Goal: Task Accomplishment & Management: Manage account settings

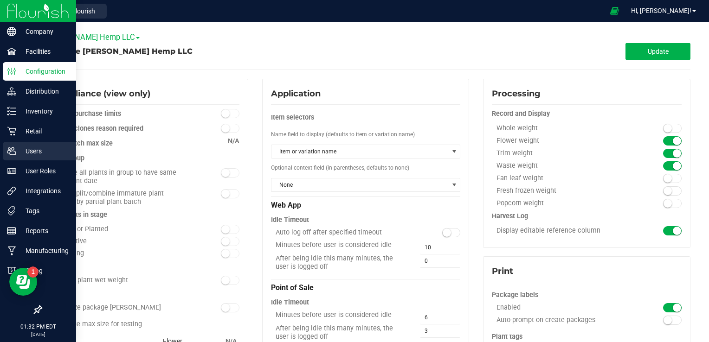
click at [35, 151] on p "Users" at bounding box center [44, 151] width 56 height 11
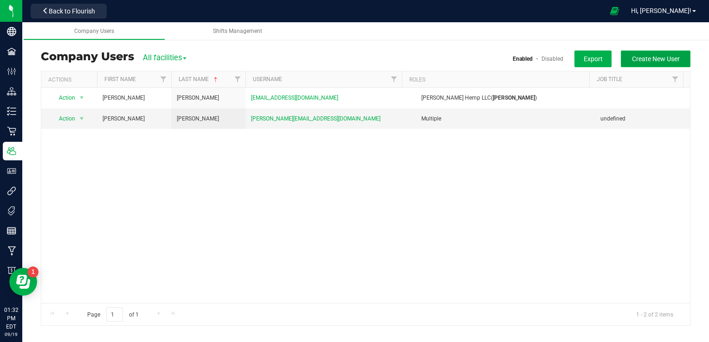
click at [656, 58] on span "Create New User" at bounding box center [656, 58] width 48 height 7
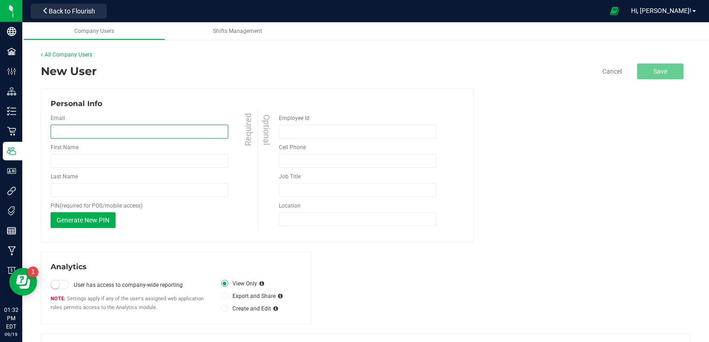
click at [98, 131] on input "email" at bounding box center [140, 132] width 178 height 14
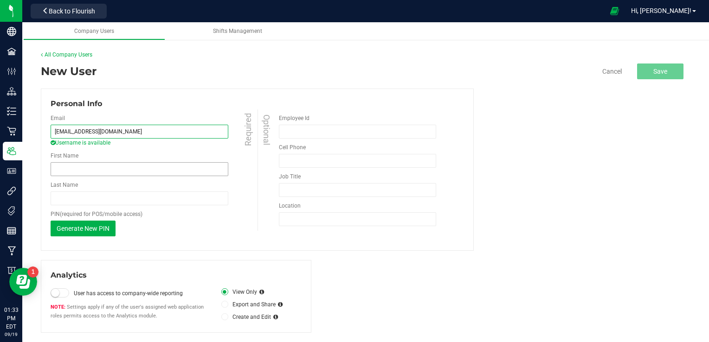
type input "[EMAIL_ADDRESS][DOMAIN_NAME]"
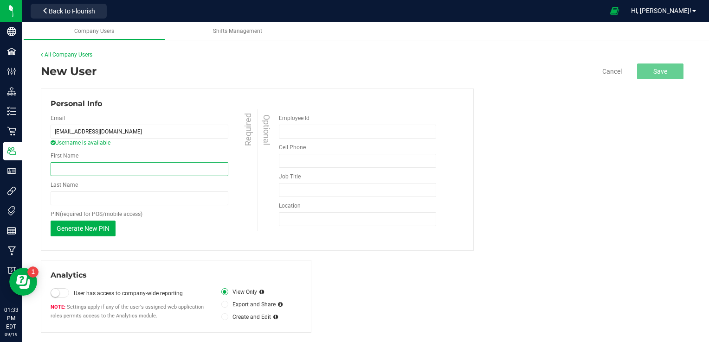
click at [76, 169] on input "First Name" at bounding box center [140, 169] width 178 height 14
type input "Will"
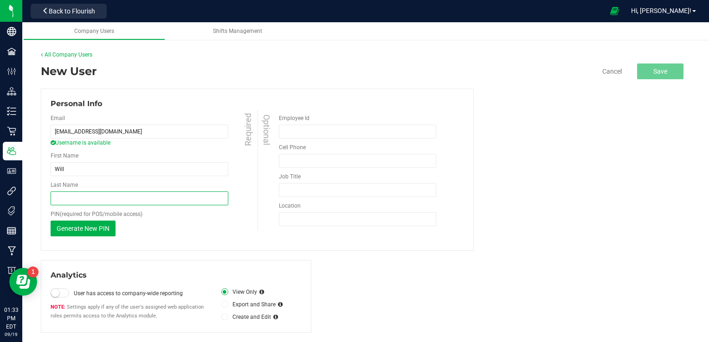
click at [68, 195] on input "Last Name" at bounding box center [140, 199] width 178 height 14
type input "[PERSON_NAME]"
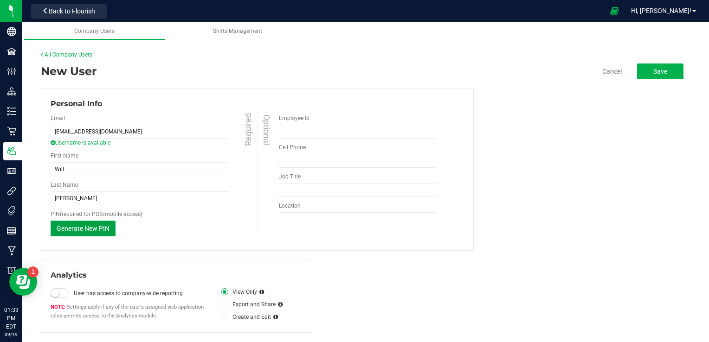
click at [63, 230] on span "Generate New PIN" at bounding box center [83, 228] width 53 height 7
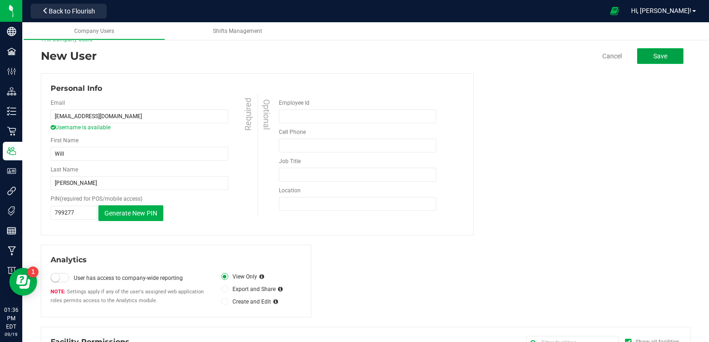
click at [654, 52] on span "Save" at bounding box center [660, 55] width 14 height 7
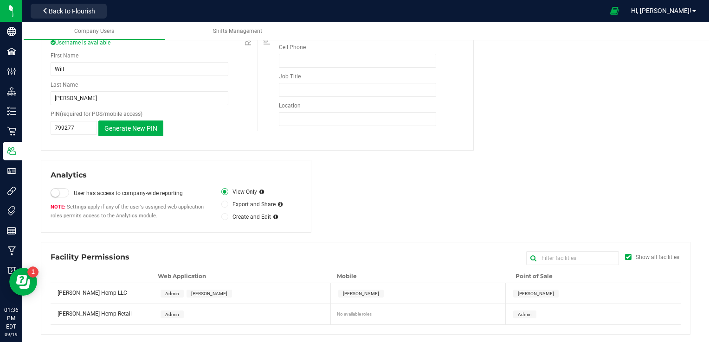
scroll to position [0, 0]
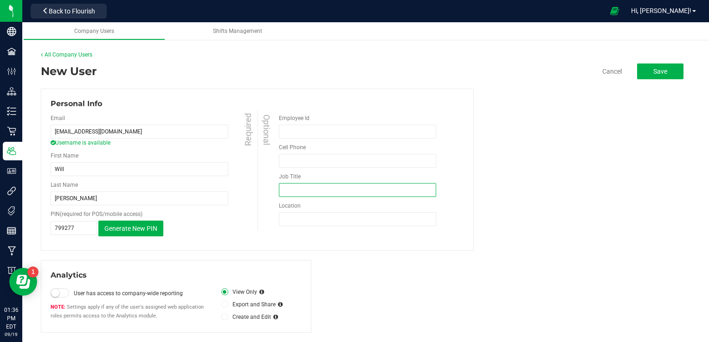
click at [324, 189] on input "Job Title" at bounding box center [358, 190] width 158 height 14
type input "multi"
click at [658, 70] on span "Save" at bounding box center [660, 71] width 14 height 7
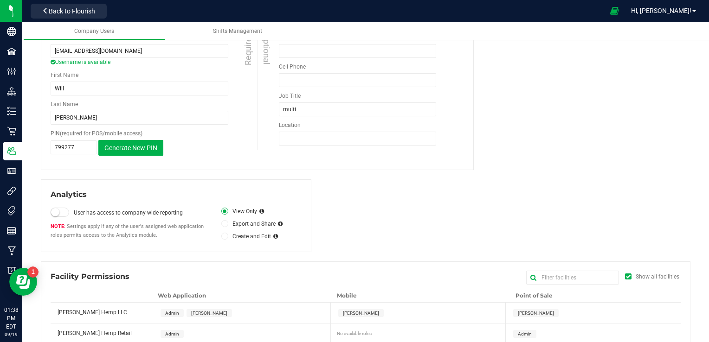
scroll to position [100, 0]
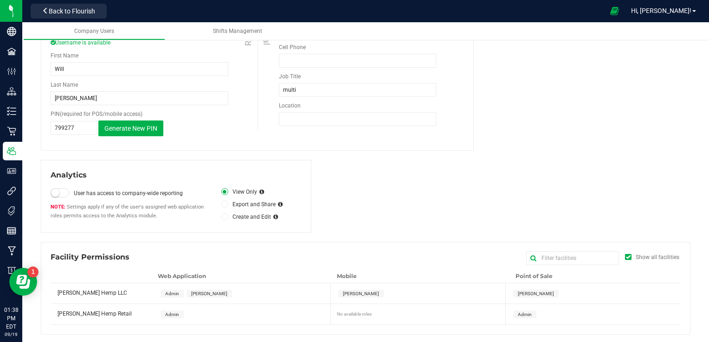
click at [223, 205] on icon at bounding box center [225, 205] width 4 height 0
click at [0, 0] on input "Export and Share" at bounding box center [0, 0] width 0 height 0
click at [225, 192] on span at bounding box center [224, 191] width 7 height 7
click at [0, 0] on input "View Only" at bounding box center [0, 0] width 0 height 0
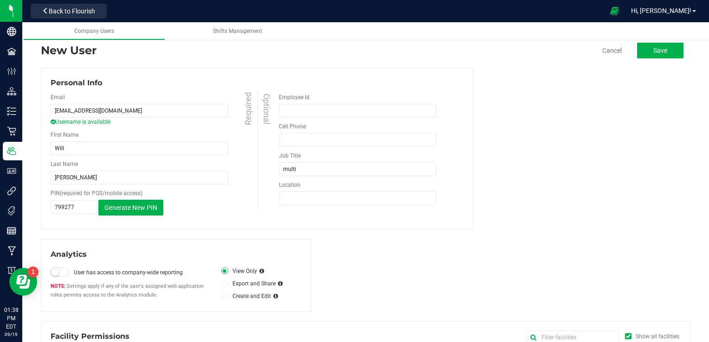
scroll to position [0, 0]
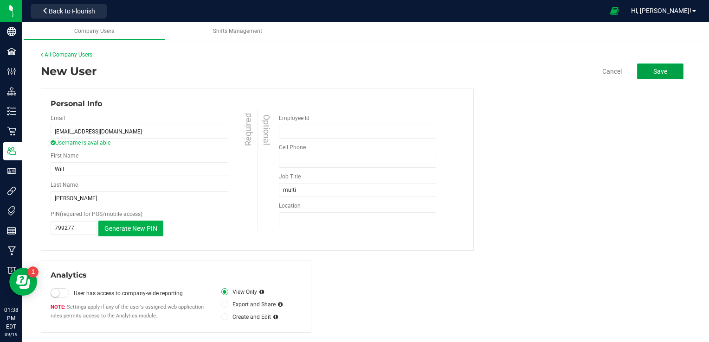
click at [653, 75] on span "Save" at bounding box center [660, 71] width 14 height 7
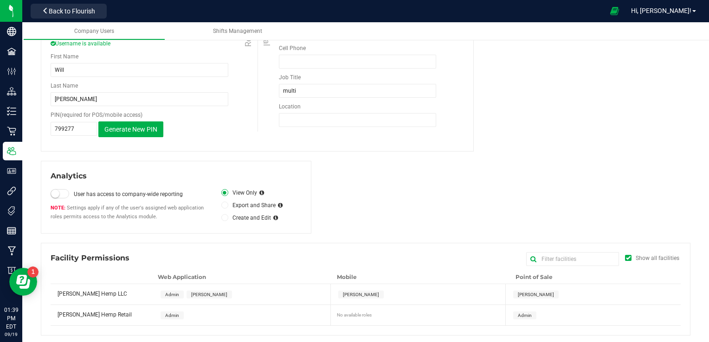
scroll to position [100, 0]
click at [539, 261] on input "text" at bounding box center [572, 259] width 93 height 14
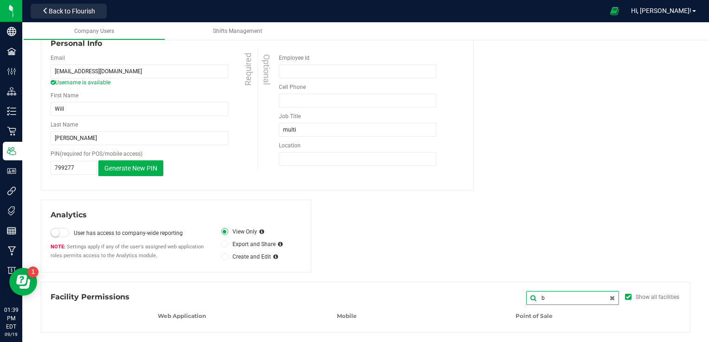
scroll to position [59, 0]
type input "b"
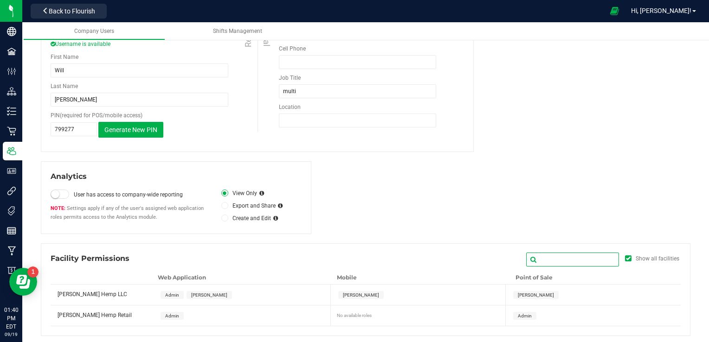
scroll to position [100, 0]
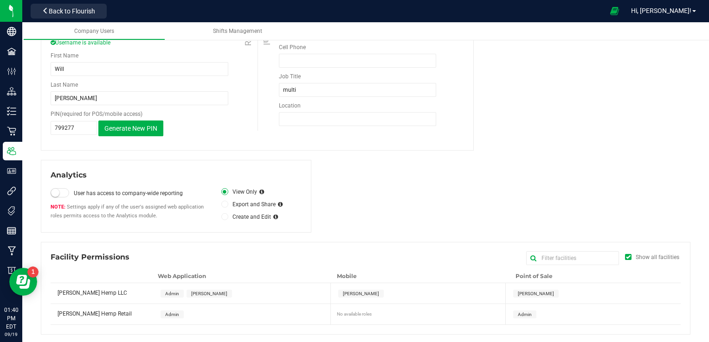
click at [555, 315] on div "Admin" at bounding box center [594, 314] width 173 height 20
click at [232, 314] on div "Admin" at bounding box center [243, 314] width 177 height 20
drag, startPoint x: 232, startPoint y: 314, endPoint x: 216, endPoint y: 310, distance: 16.2
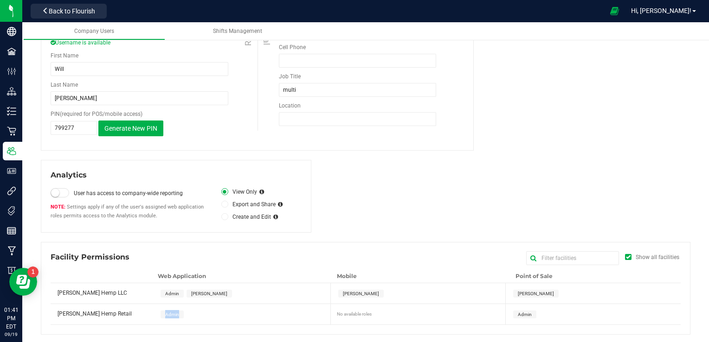
click at [216, 310] on div "Admin" at bounding box center [243, 314] width 177 height 20
click at [172, 316] on span "Admin" at bounding box center [172, 314] width 14 height 5
click at [169, 315] on span "Admin" at bounding box center [172, 314] width 14 height 5
click at [519, 316] on span "Admin" at bounding box center [525, 314] width 14 height 5
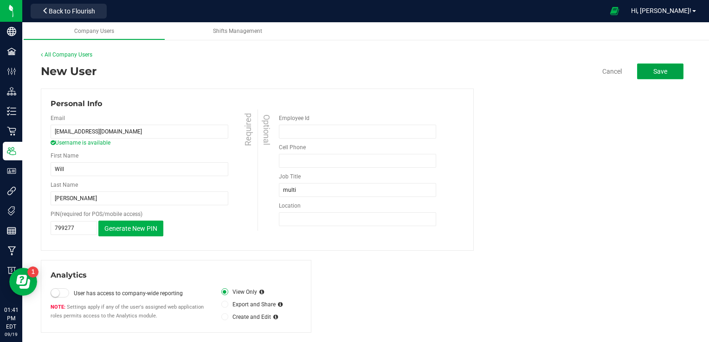
click at [659, 66] on button "Save" at bounding box center [660, 72] width 46 height 16
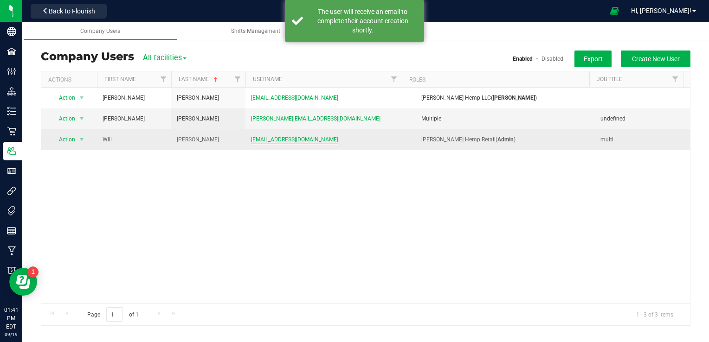
click at [304, 142] on span "[EMAIL_ADDRESS][DOMAIN_NAME]" at bounding box center [294, 140] width 87 height 9
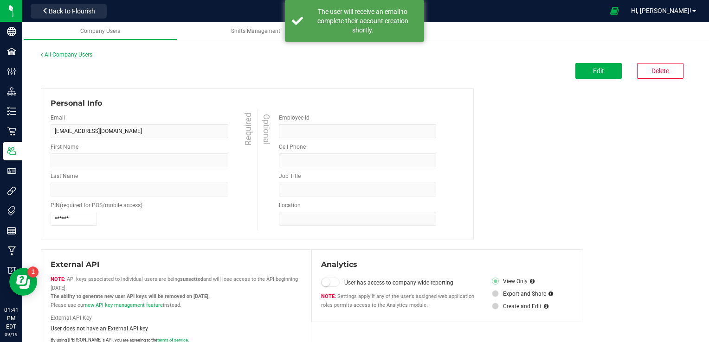
type input "Will"
type input "[PERSON_NAME]"
type input "multi"
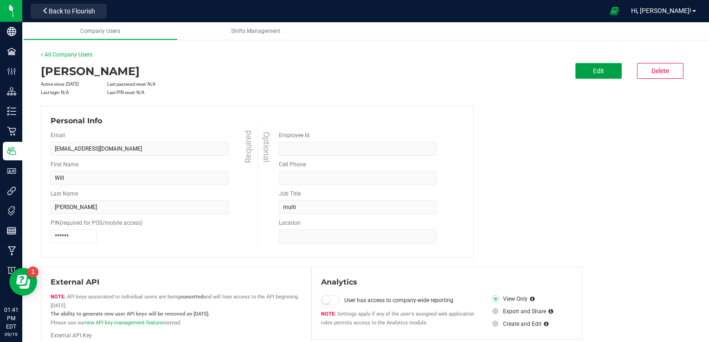
click at [580, 71] on button "Edit" at bounding box center [598, 71] width 46 height 16
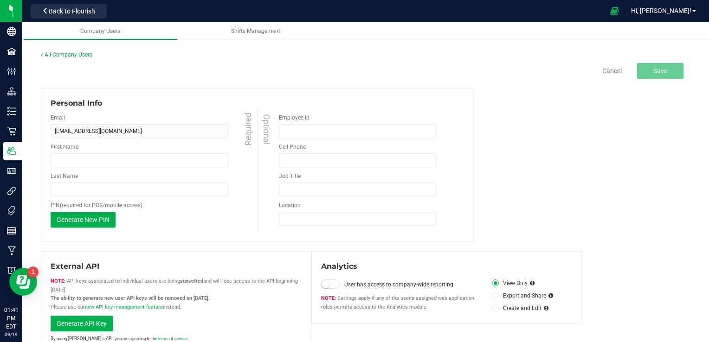
type input "Will"
type input "[PERSON_NAME]"
type input "multi"
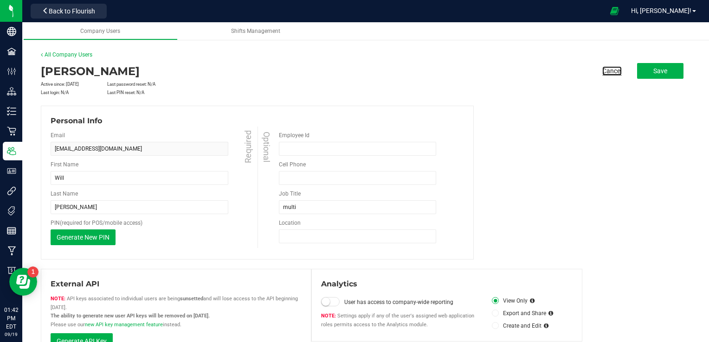
click at [609, 72] on link "Cancel" at bounding box center [611, 70] width 19 height 9
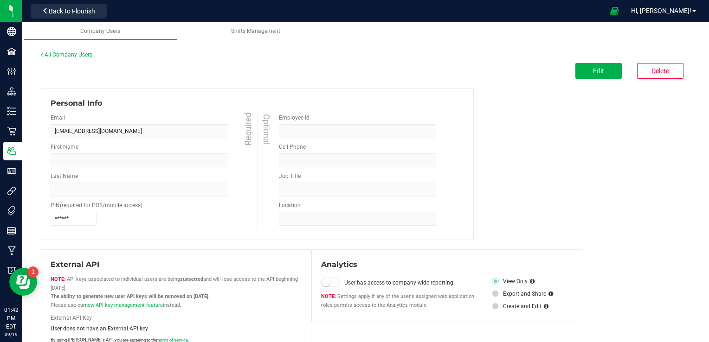
type input "Will"
type input "[PERSON_NAME]"
type input "multi"
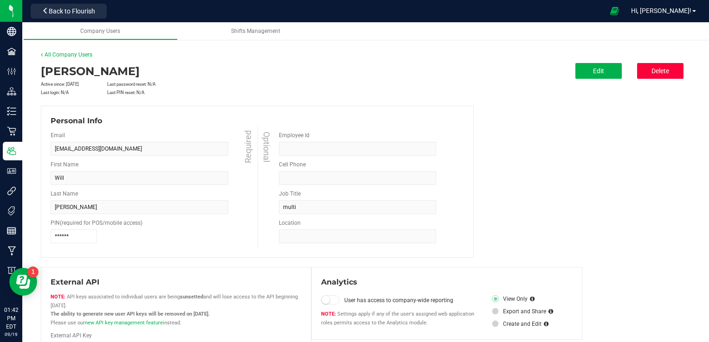
click at [650, 73] on button "Delete" at bounding box center [660, 71] width 46 height 16
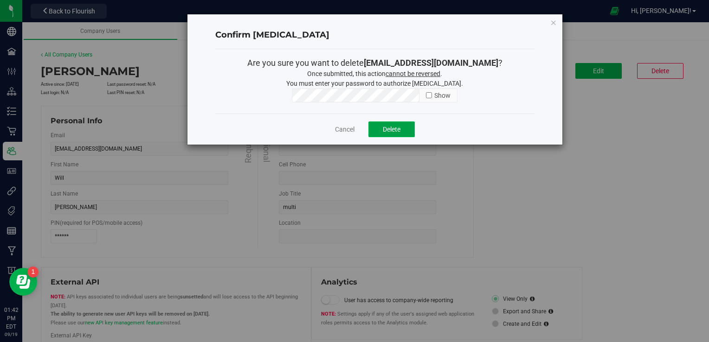
click at [395, 129] on span "Delete" at bounding box center [392, 129] width 18 height 7
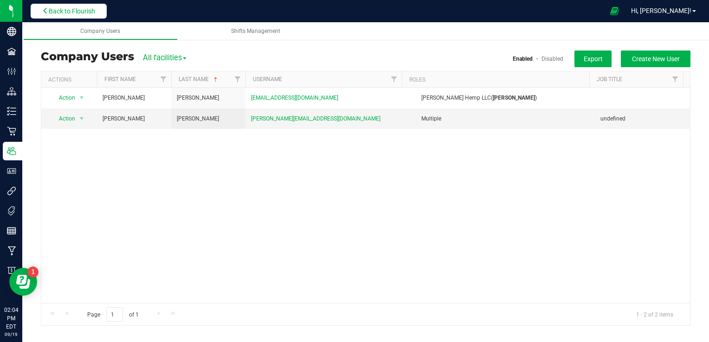
click at [78, 13] on span "Back to Flourish" at bounding box center [72, 10] width 46 height 7
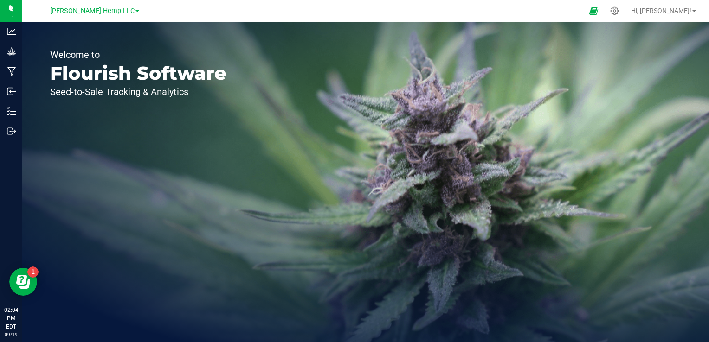
click at [116, 12] on span "[PERSON_NAME] Hemp LLC" at bounding box center [92, 11] width 84 height 8
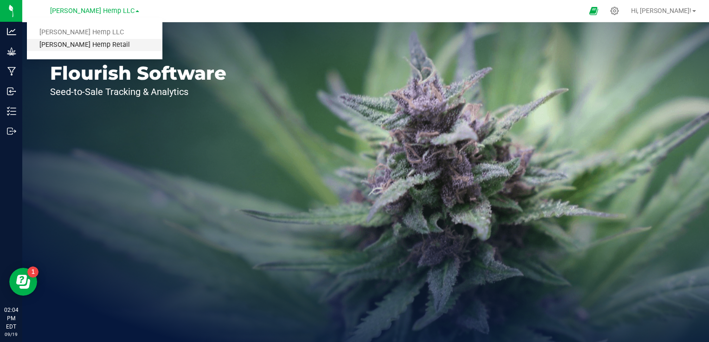
click at [74, 46] on link "[PERSON_NAME] Hemp Retail" at bounding box center [95, 45] width 136 height 13
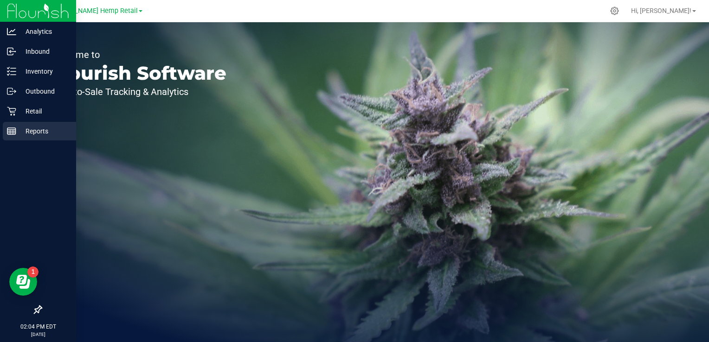
click at [38, 131] on p "Reports" at bounding box center [44, 131] width 56 height 11
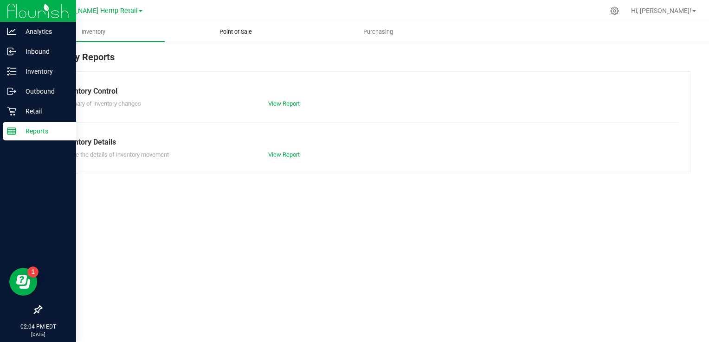
click at [229, 31] on span "Point of Sale" at bounding box center [236, 32] width 58 height 8
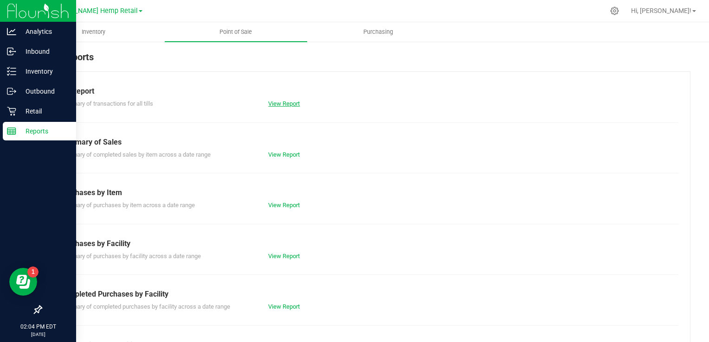
click at [287, 101] on link "View Report" at bounding box center [284, 103] width 32 height 7
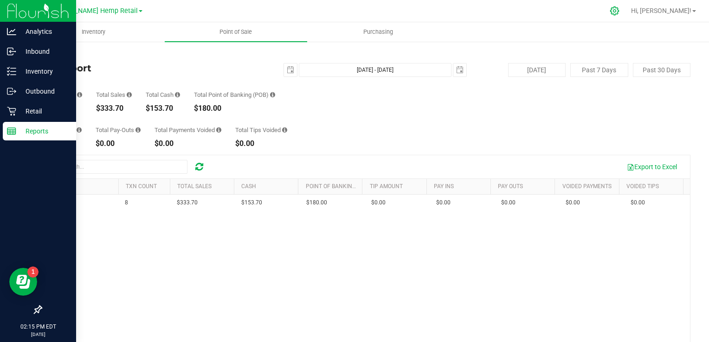
click at [620, 9] on icon at bounding box center [615, 11] width 10 height 10
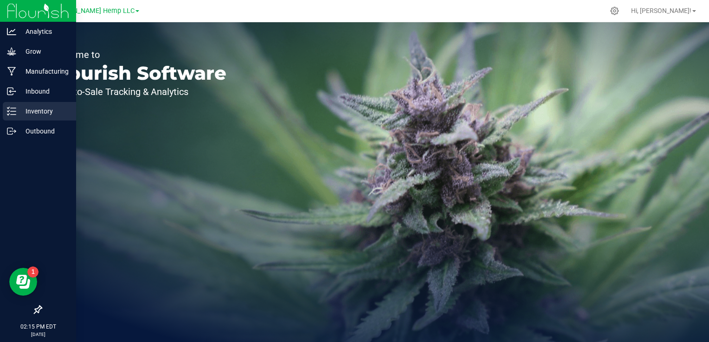
click at [43, 111] on p "Inventory" at bounding box center [44, 111] width 56 height 11
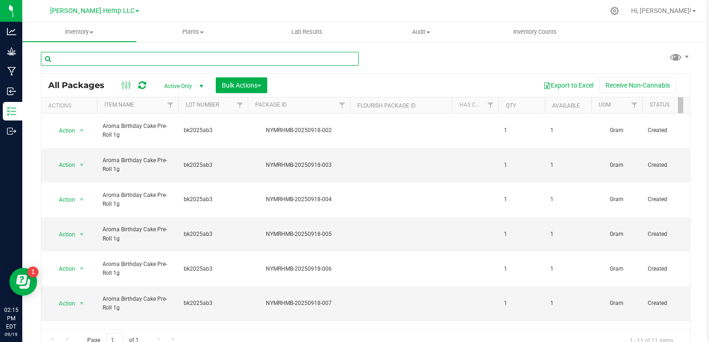
click at [161, 58] on input "text" at bounding box center [200, 59] width 318 height 14
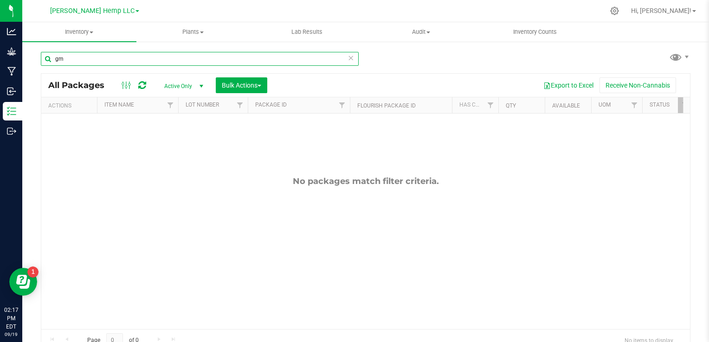
type input "g"
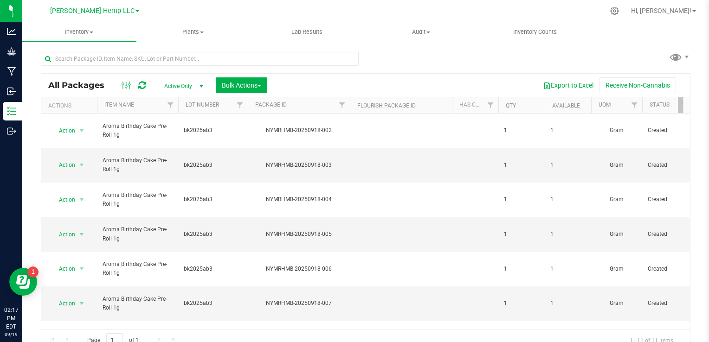
click at [136, 10] on span at bounding box center [138, 11] width 4 height 2
click at [90, 45] on link "[PERSON_NAME] Hemp Retail" at bounding box center [95, 45] width 136 height 13
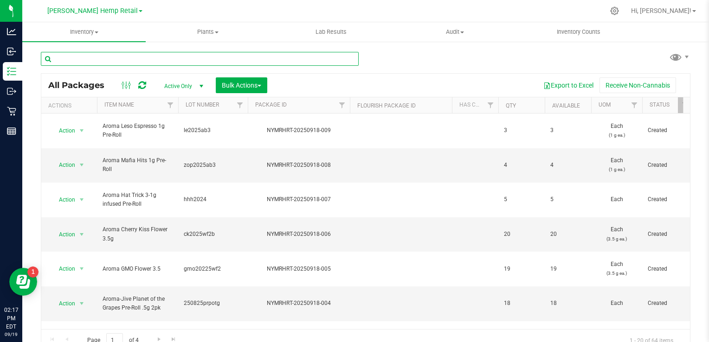
click at [115, 56] on input "text" at bounding box center [200, 59] width 318 height 14
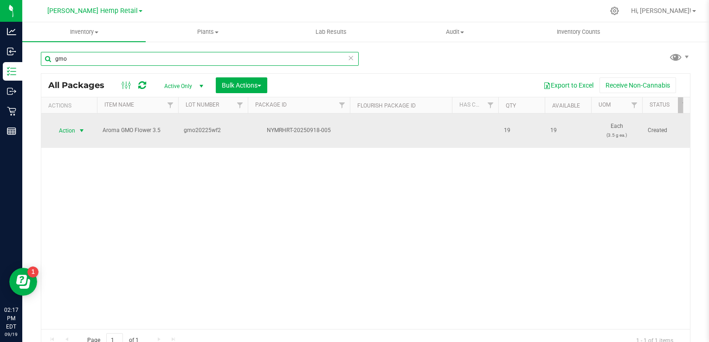
type input "gmo"
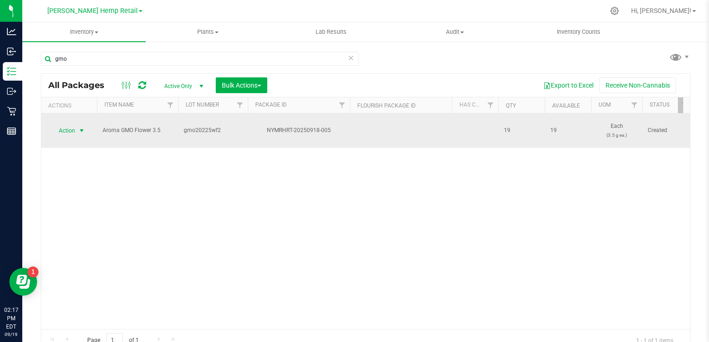
click at [84, 127] on span "select" at bounding box center [81, 130] width 7 height 7
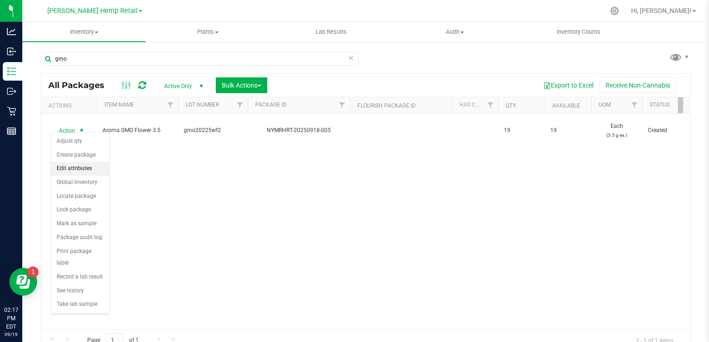
click at [77, 170] on li "Edit attributes" at bounding box center [80, 169] width 58 height 14
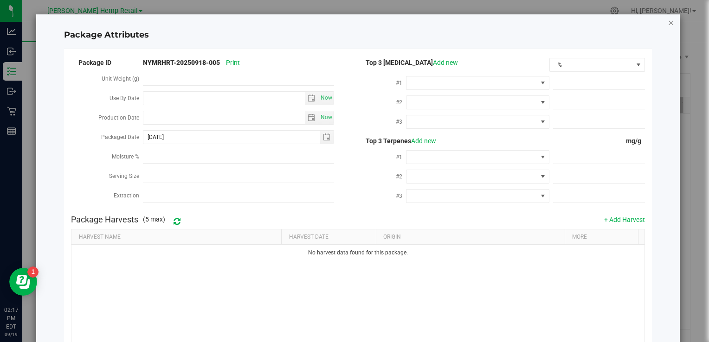
click at [668, 23] on icon "Close modal" at bounding box center [671, 22] width 6 height 11
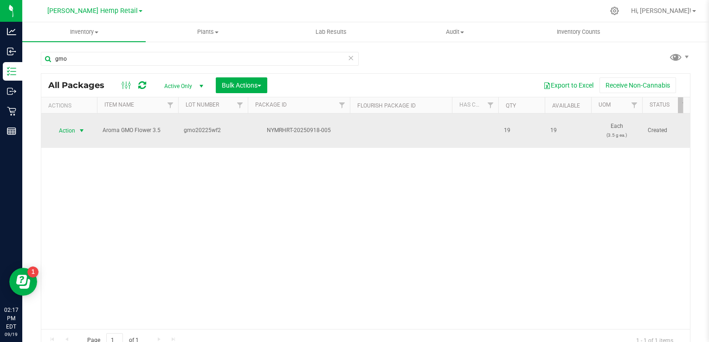
click at [302, 129] on div "NYMRHRT-20250918-005" at bounding box center [298, 130] width 105 height 9
click at [81, 127] on span "select" at bounding box center [81, 130] width 7 height 7
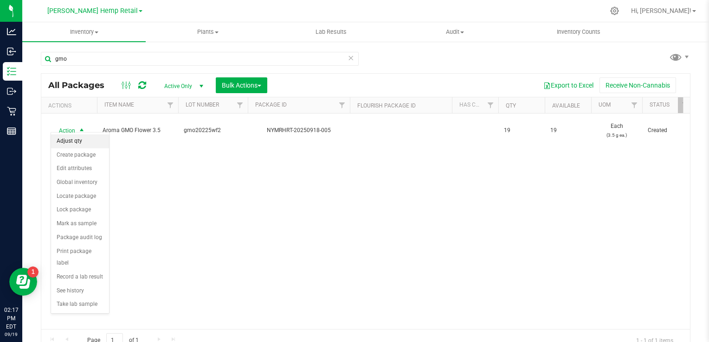
click at [79, 140] on li "Adjust qty" at bounding box center [80, 142] width 58 height 14
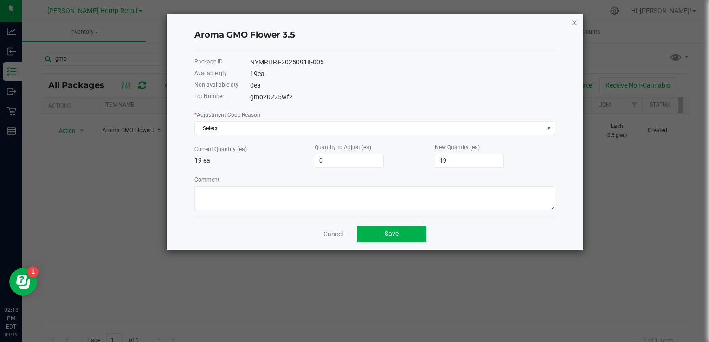
click at [573, 22] on icon "button" at bounding box center [574, 22] width 6 height 11
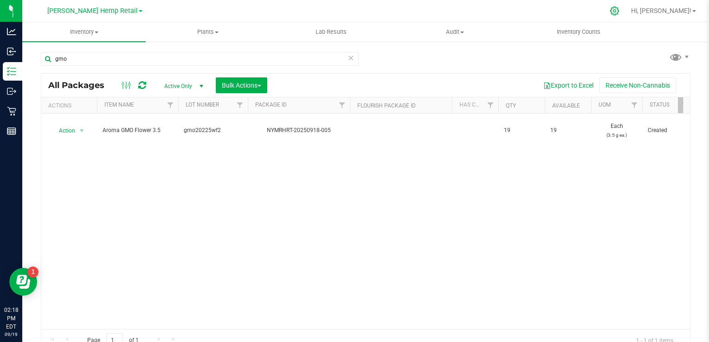
click at [620, 11] on icon at bounding box center [615, 11] width 10 height 10
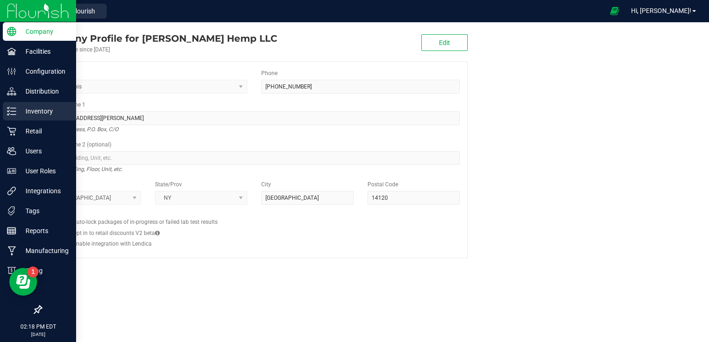
click at [44, 114] on p "Inventory" at bounding box center [44, 111] width 56 height 11
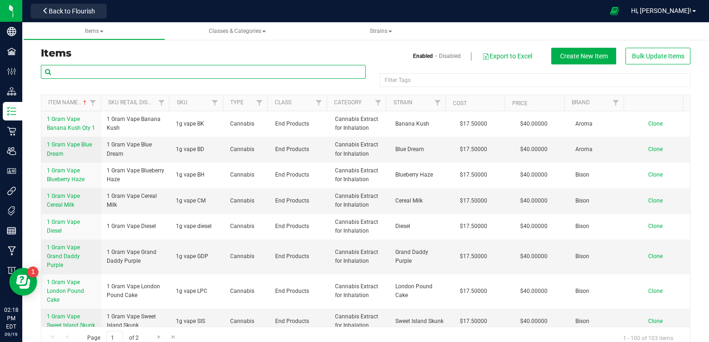
click at [116, 71] on input "text" at bounding box center [203, 72] width 325 height 14
type input "gmo"
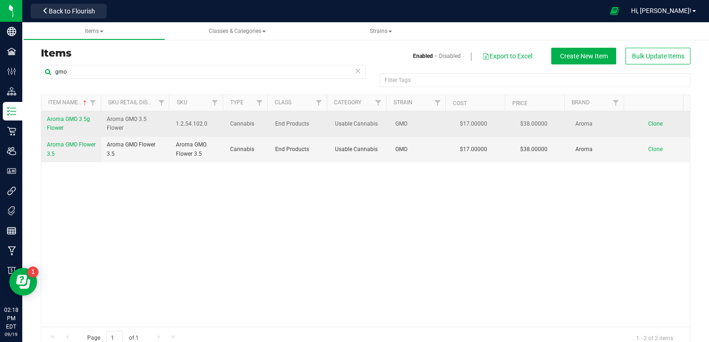
click at [67, 119] on span "Aroma GMO 3.5g Flower" at bounding box center [68, 123] width 43 height 15
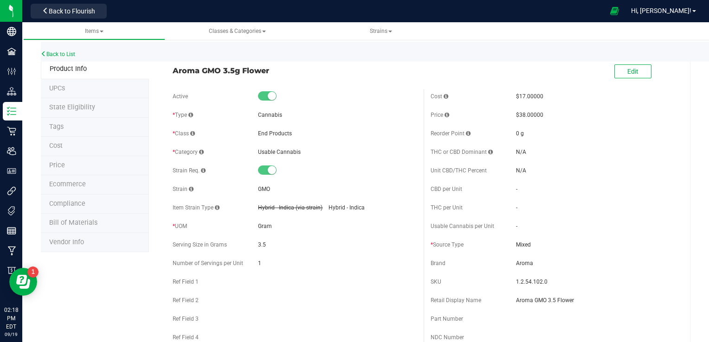
click at [520, 114] on span "$38.00000" at bounding box center [529, 115] width 27 height 6
click at [627, 68] on span "Edit" at bounding box center [632, 71] width 11 height 7
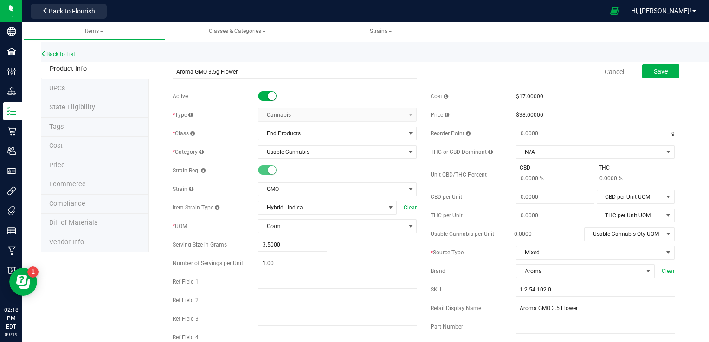
click at [519, 114] on span "$38.00000" at bounding box center [529, 115] width 27 height 6
click at [518, 118] on span "$38.00000" at bounding box center [529, 115] width 27 height 6
click at [516, 113] on span "$38.00000" at bounding box center [529, 115] width 27 height 6
click at [68, 168] on li "Price" at bounding box center [95, 165] width 108 height 19
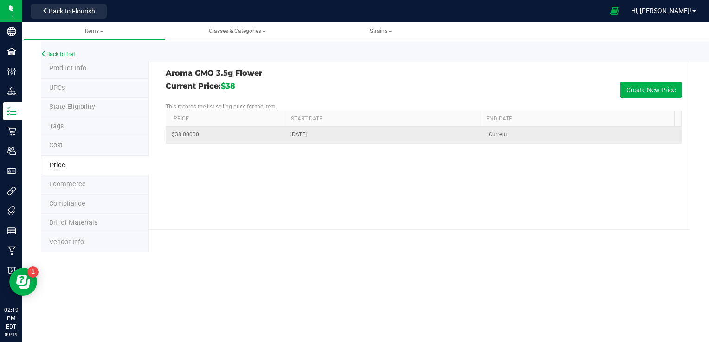
click at [221, 136] on td "$38.00000" at bounding box center [225, 135] width 119 height 16
click at [203, 136] on td "$38.00000" at bounding box center [225, 135] width 119 height 16
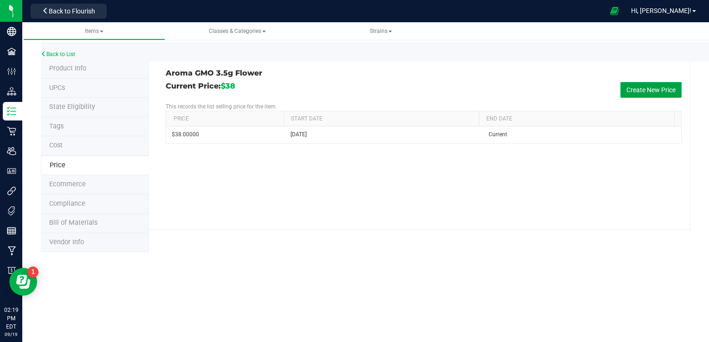
click at [635, 94] on button "Create New Price" at bounding box center [650, 90] width 61 height 16
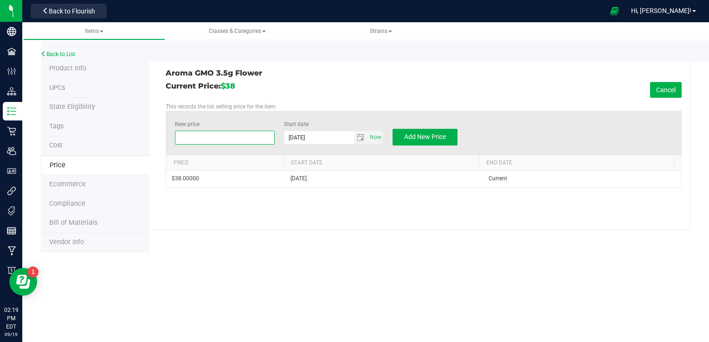
click at [246, 135] on span at bounding box center [224, 138] width 99 height 14
type input "35.00"
click at [412, 135] on span "Add New Price" at bounding box center [425, 136] width 42 height 7
type input "$0.00000"
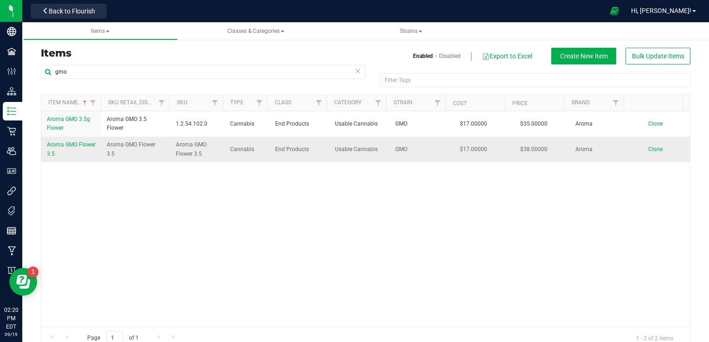
click at [65, 148] on span "Aroma GMO Flower 3.5" at bounding box center [71, 149] width 49 height 15
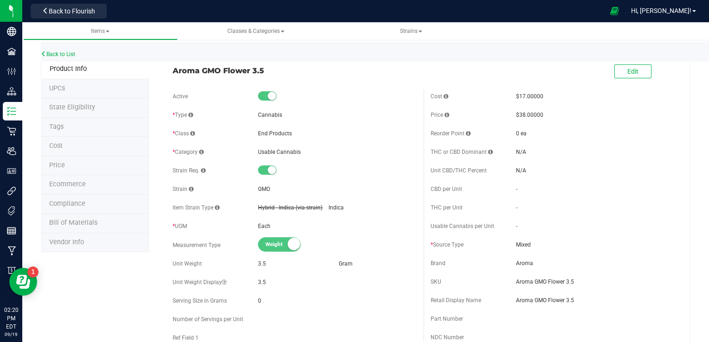
click at [66, 168] on li "Price" at bounding box center [95, 165] width 108 height 19
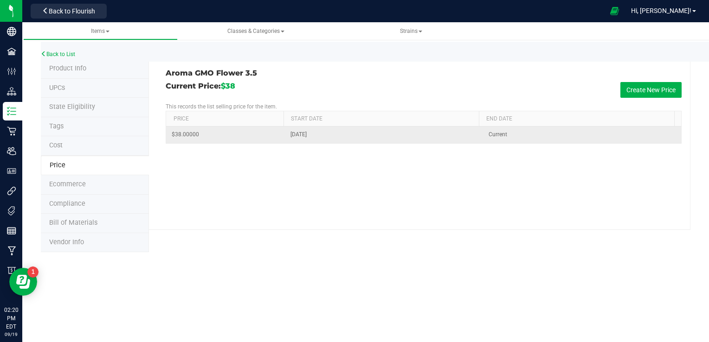
click at [260, 140] on td "$38.00000" at bounding box center [225, 135] width 119 height 16
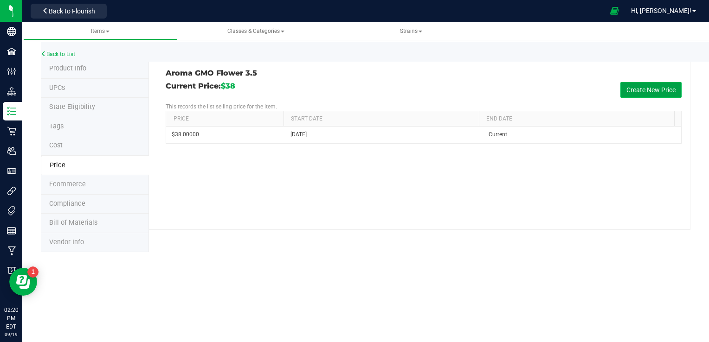
click at [639, 93] on button "Create New Price" at bounding box center [650, 90] width 61 height 16
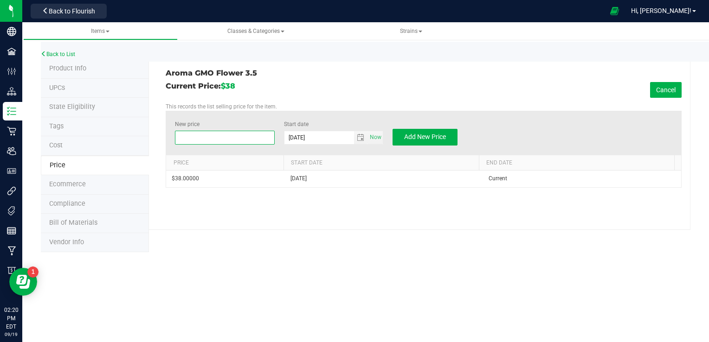
click at [223, 141] on span at bounding box center [224, 138] width 99 height 14
type input "35.00"
click at [439, 138] on span "Add New Price" at bounding box center [425, 136] width 42 height 7
type input "$0.00000"
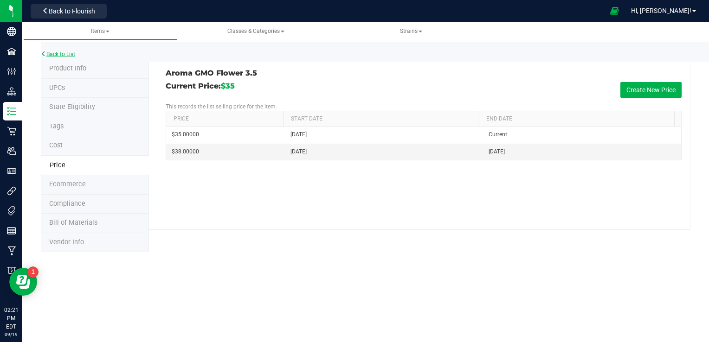
click at [54, 52] on link "Back to List" at bounding box center [58, 54] width 34 height 6
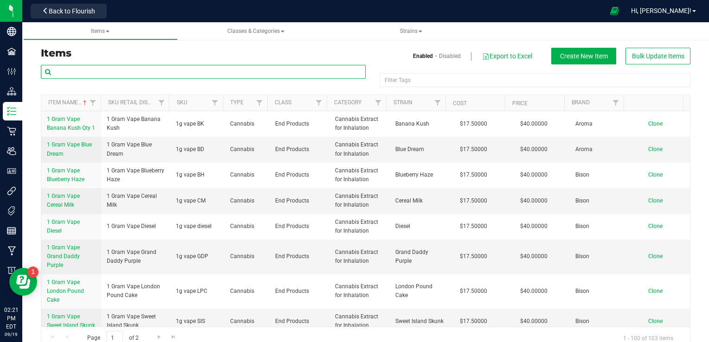
click at [97, 68] on input "text" at bounding box center [203, 72] width 325 height 14
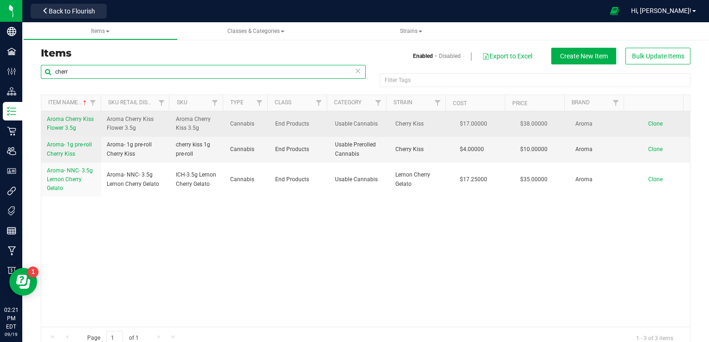
type input "cherr"
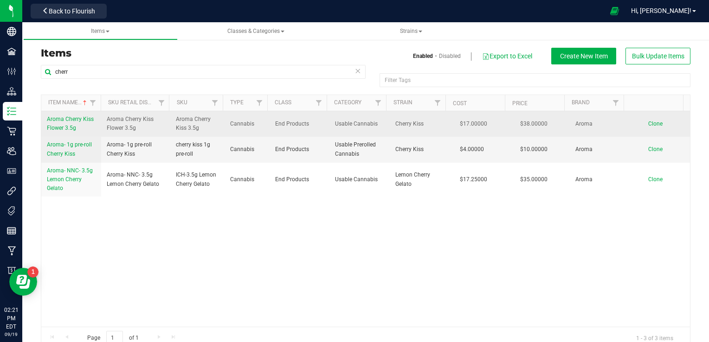
click at [72, 123] on link "Aroma Cherry Kiss Flower 3.5g" at bounding box center [71, 124] width 49 height 18
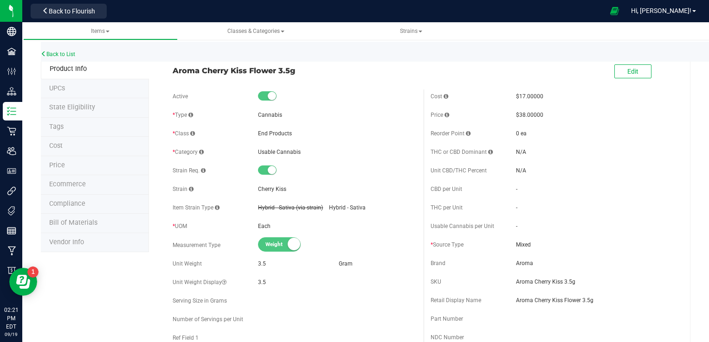
click at [63, 167] on span "Price" at bounding box center [57, 165] width 16 height 8
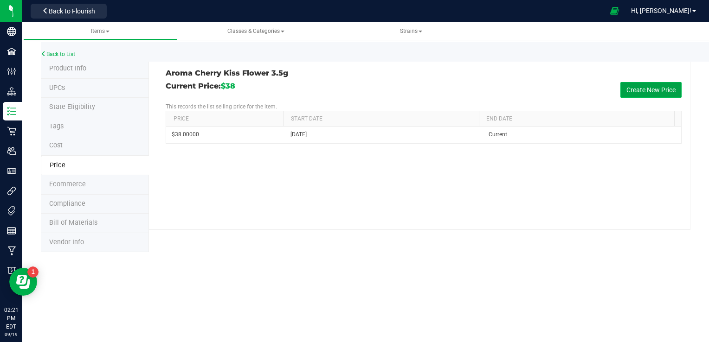
click at [654, 84] on button "Create New Price" at bounding box center [650, 90] width 61 height 16
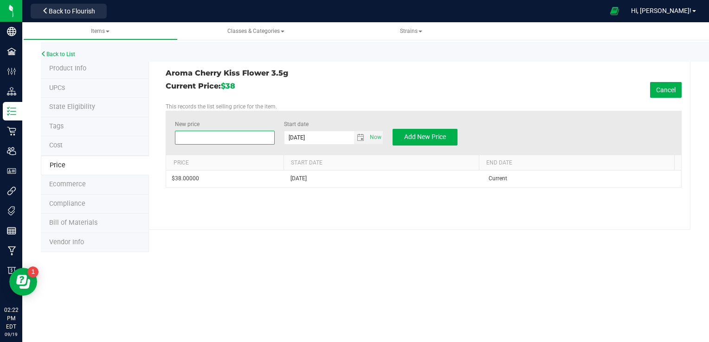
click at [258, 138] on span at bounding box center [224, 138] width 99 height 14
type input "35.00"
click at [426, 139] on span "Add New Price" at bounding box center [425, 136] width 42 height 7
type input "$0.00000"
